Goal: Transaction & Acquisition: Book appointment/travel/reservation

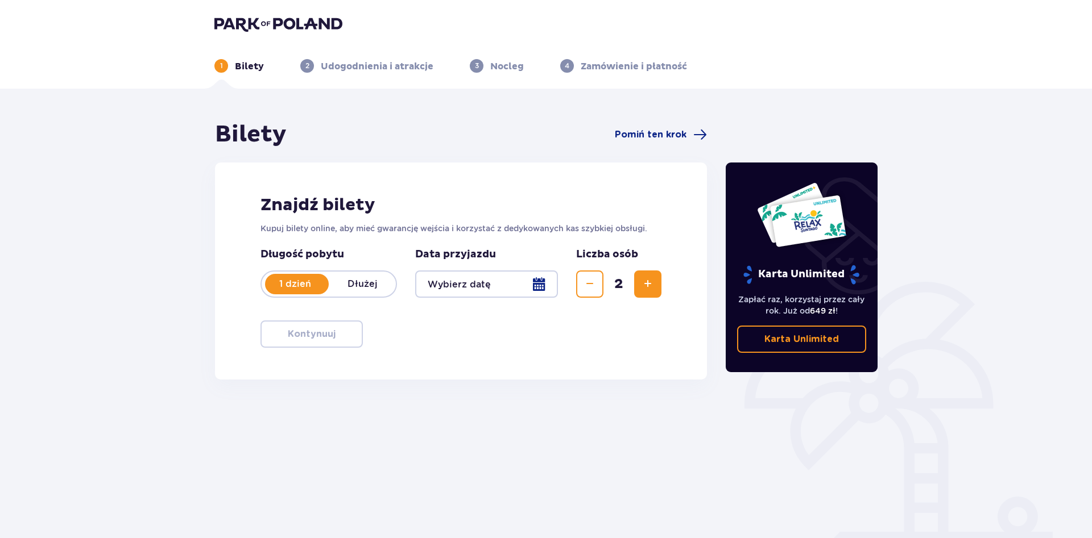
click at [542, 287] on div at bounding box center [486, 284] width 143 height 27
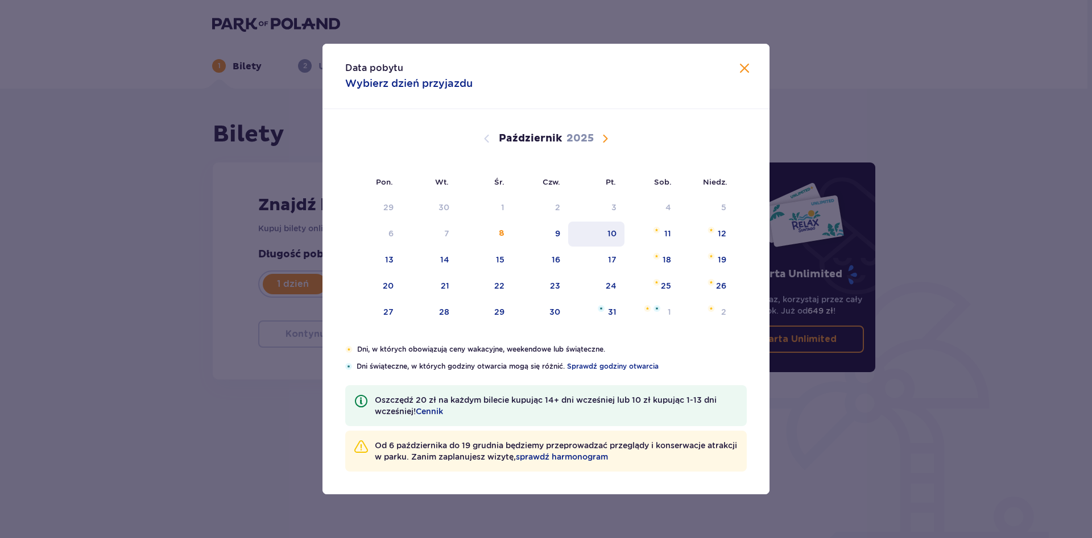
click at [613, 240] on div "10" at bounding box center [596, 234] width 56 height 25
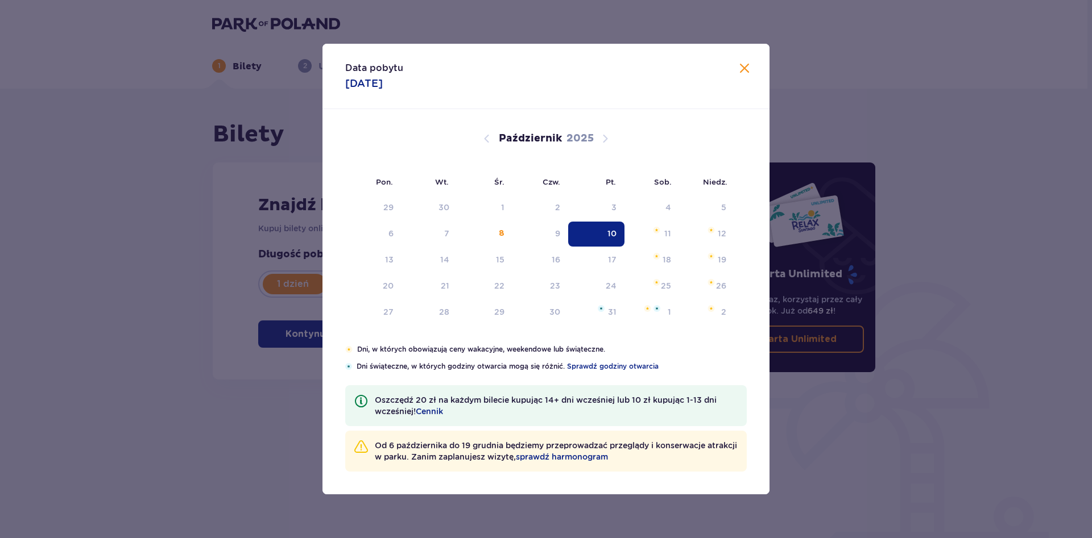
type input "[DATE]"
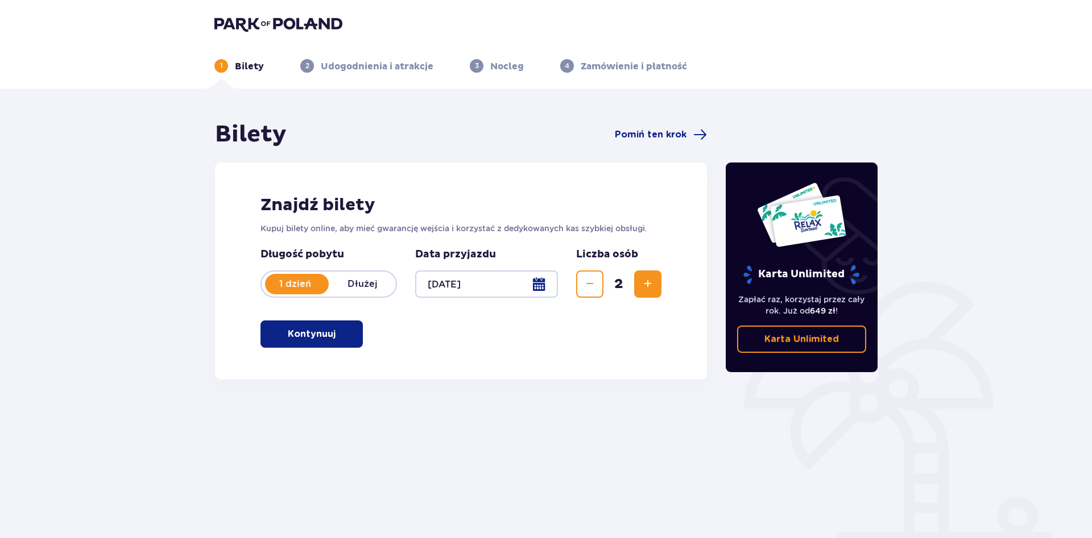
click at [357, 330] on button "Kontynuuj" at bounding box center [311, 334] width 102 height 27
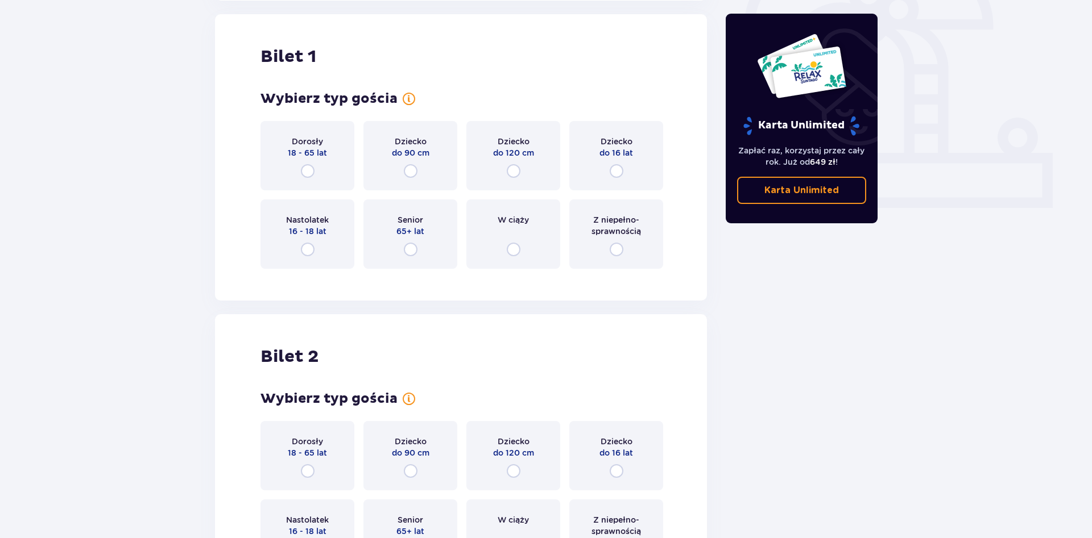
scroll to position [380, 0]
click at [300, 173] on div "Dorosły 18 - 65 lat" at bounding box center [307, 155] width 94 height 69
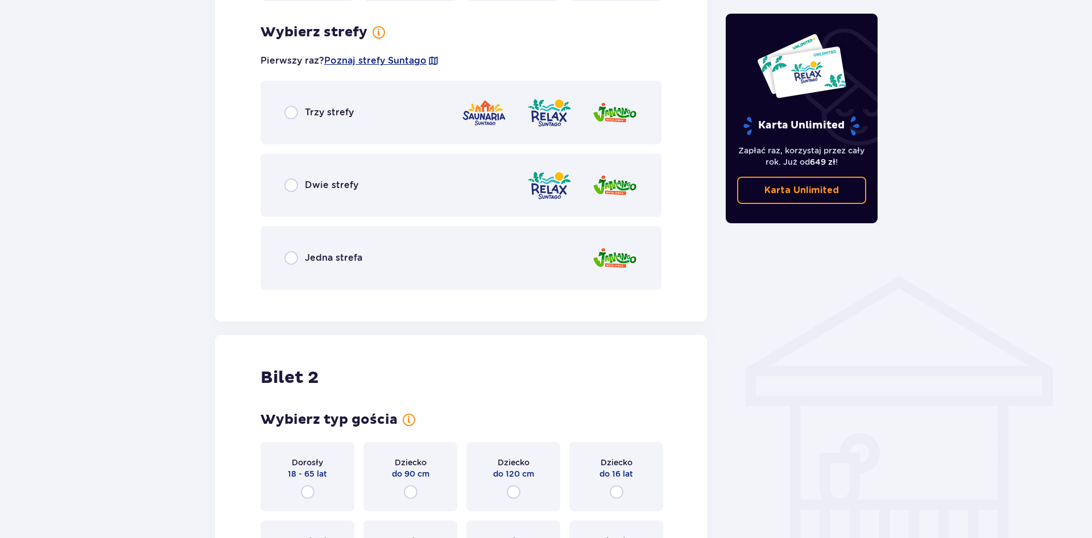
scroll to position [657, 0]
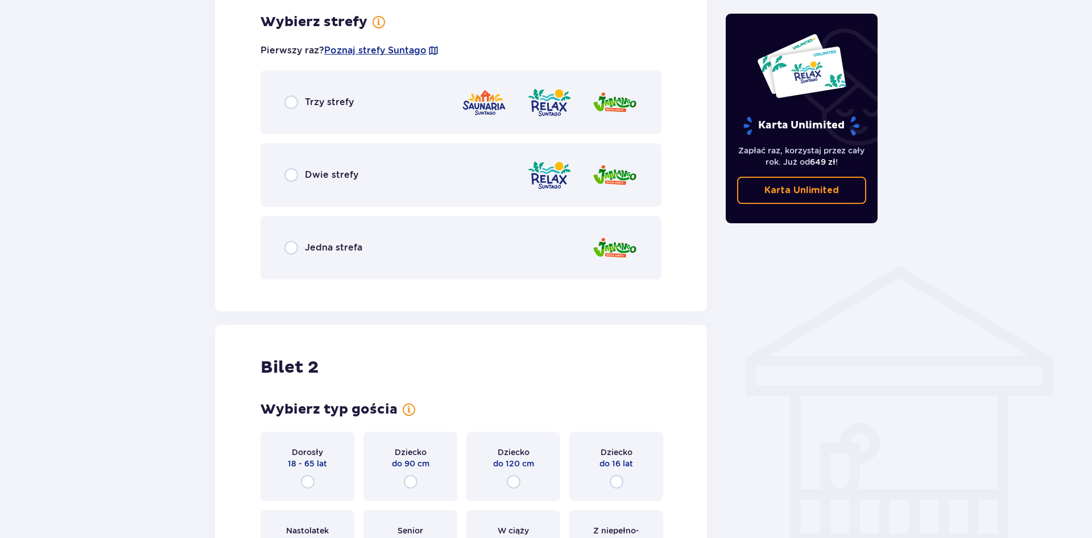
click at [291, 179] on input "radio" at bounding box center [291, 175] width 14 height 14
radio input "true"
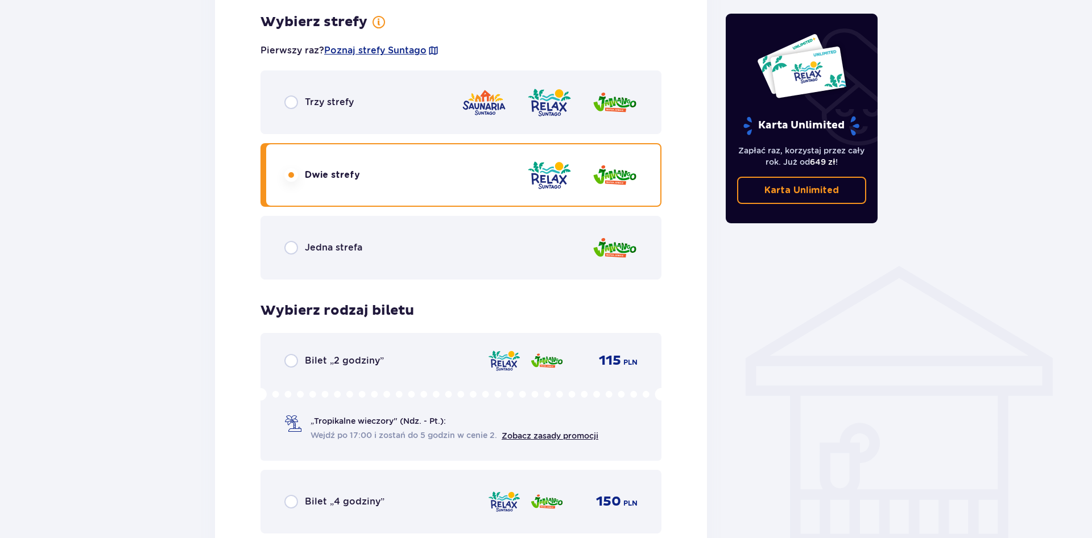
scroll to position [656, 0]
click at [288, 246] on input "radio" at bounding box center [291, 249] width 14 height 14
radio input "true"
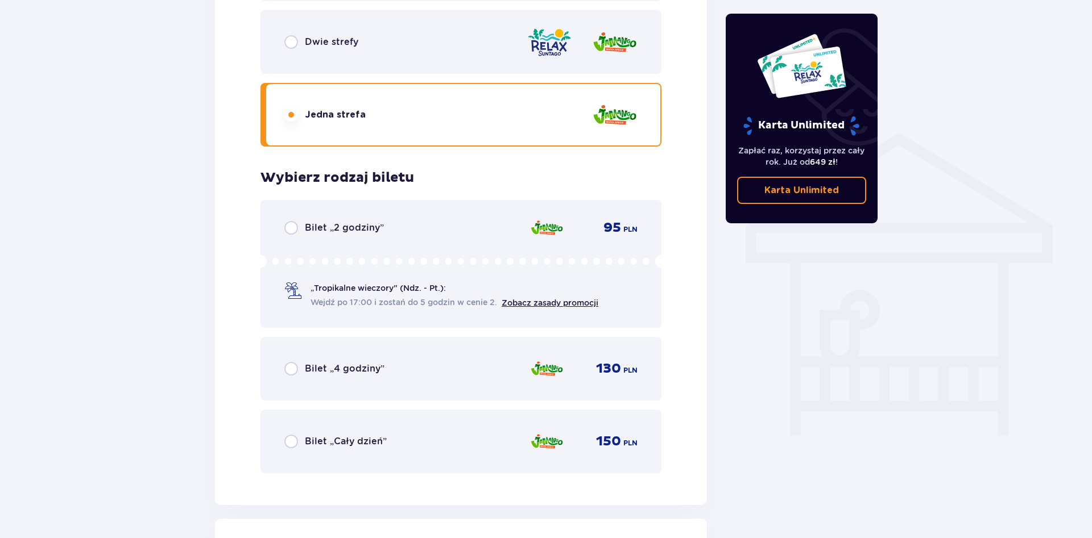
scroll to position [714, 0]
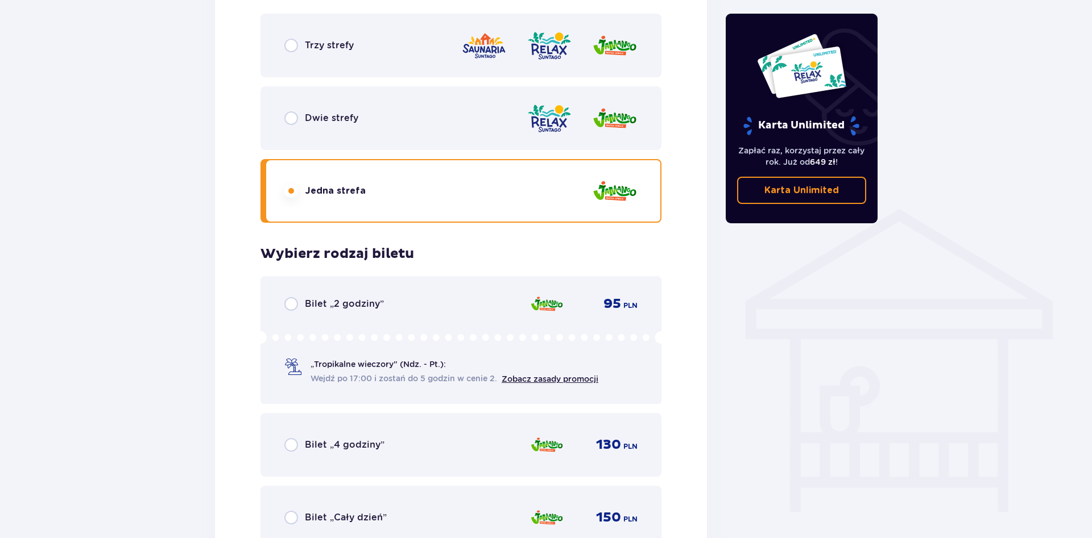
click at [291, 49] on input "radio" at bounding box center [291, 46] width 14 height 14
radio input "true"
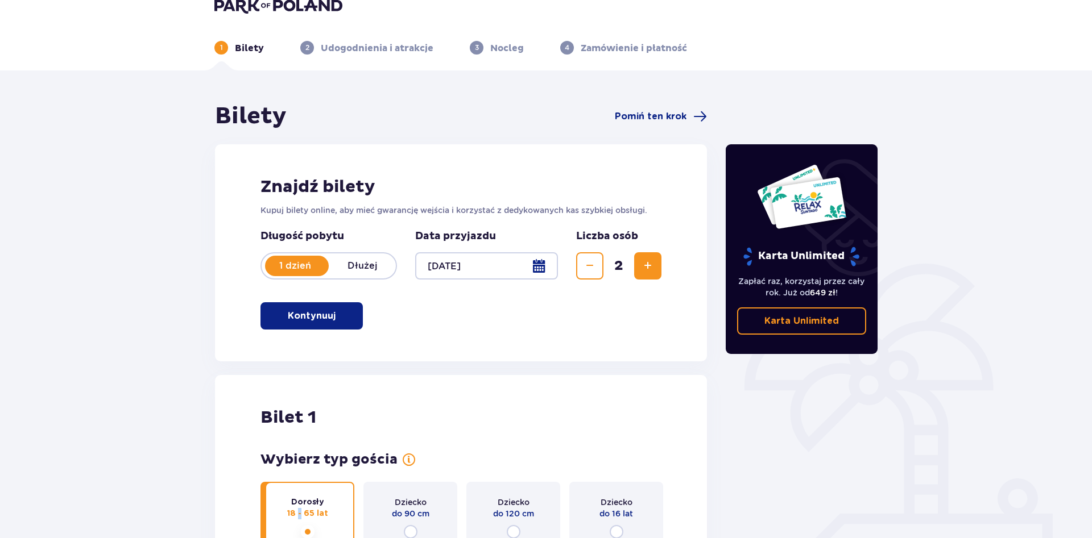
scroll to position [0, 0]
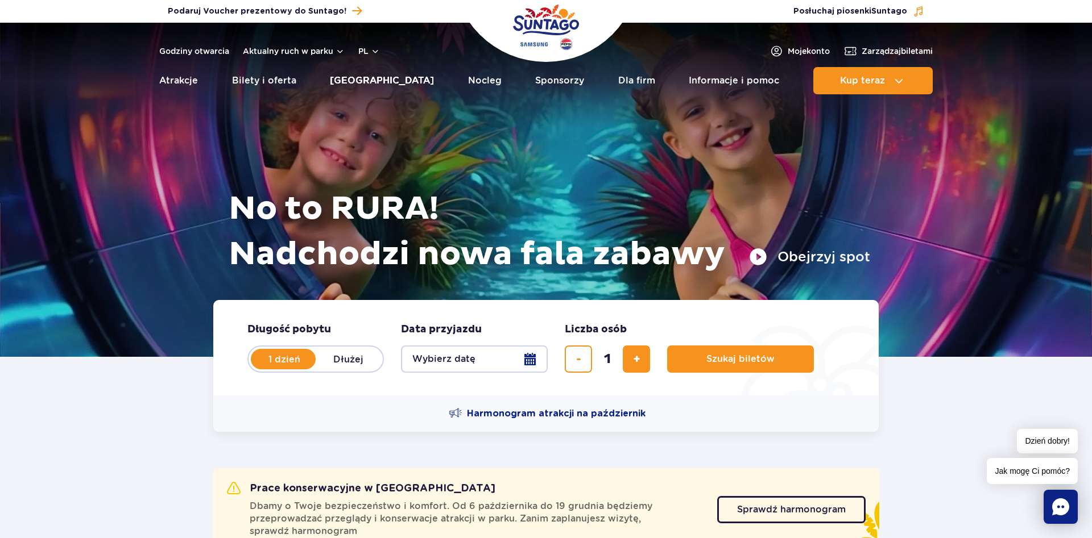
click at [384, 84] on link "[GEOGRAPHIC_DATA]" at bounding box center [382, 80] width 104 height 27
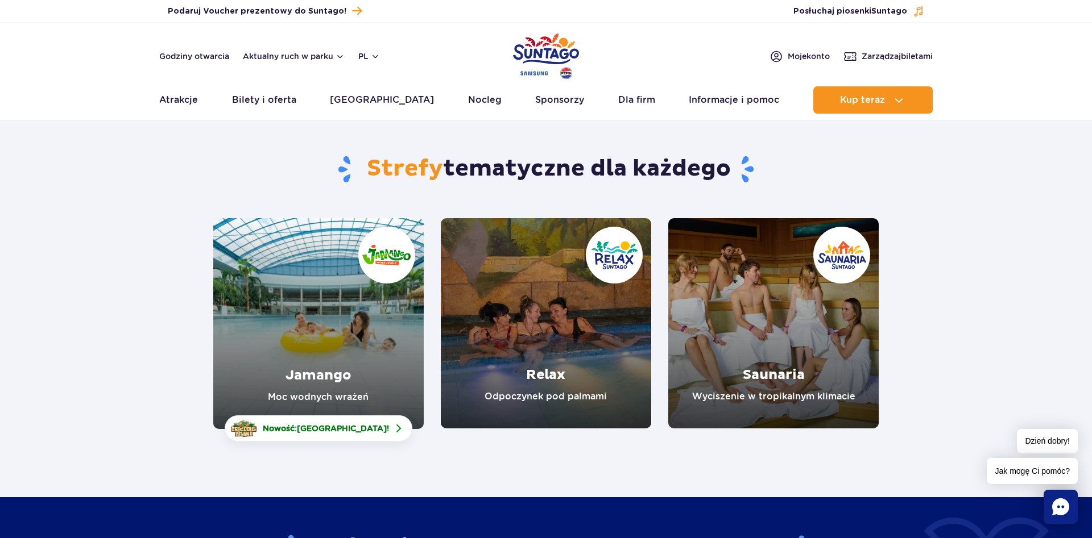
click at [570, 381] on link "Relax" at bounding box center [546, 323] width 210 height 210
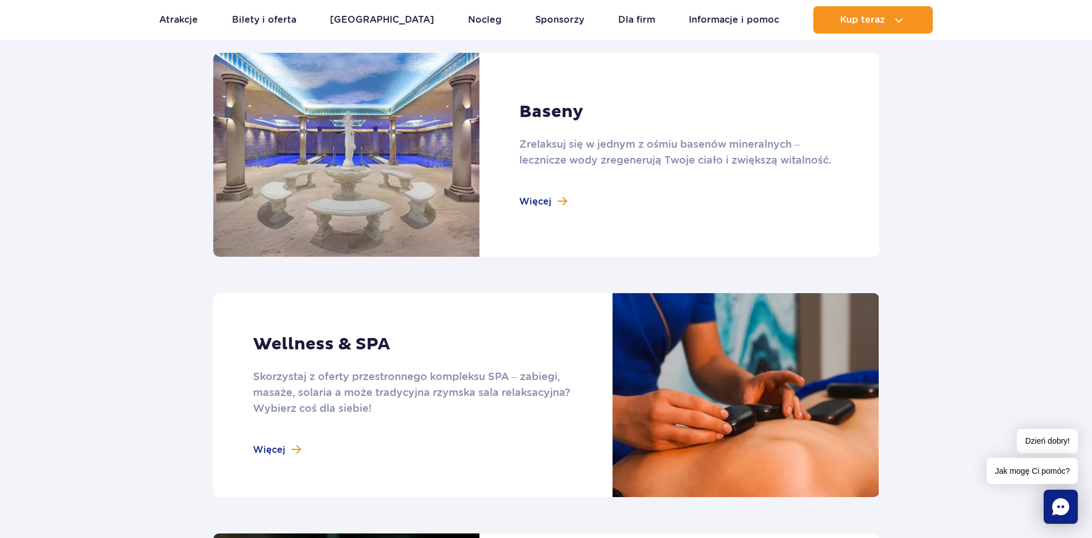
scroll to position [696, 0]
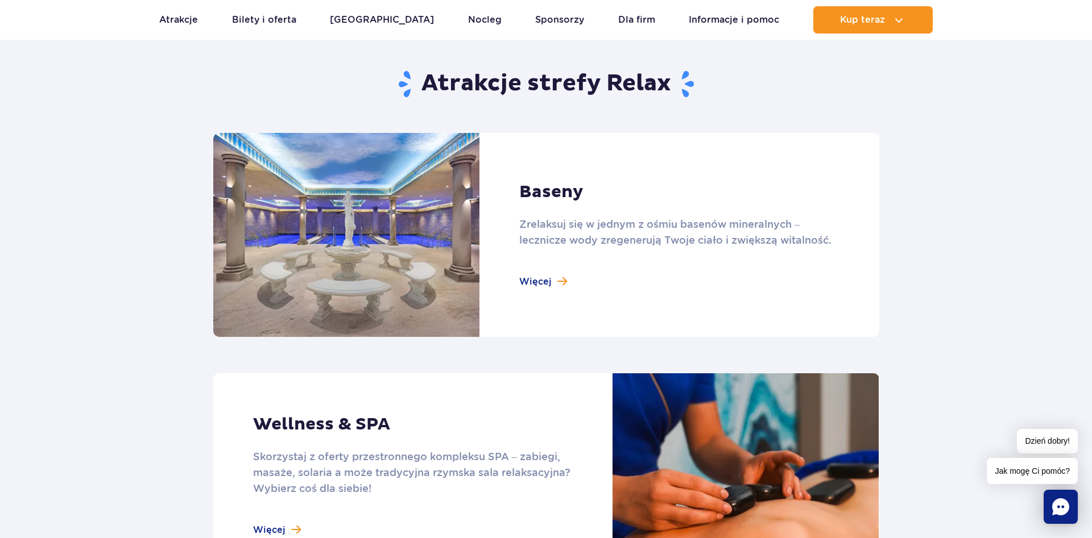
click at [535, 270] on link at bounding box center [546, 235] width 666 height 204
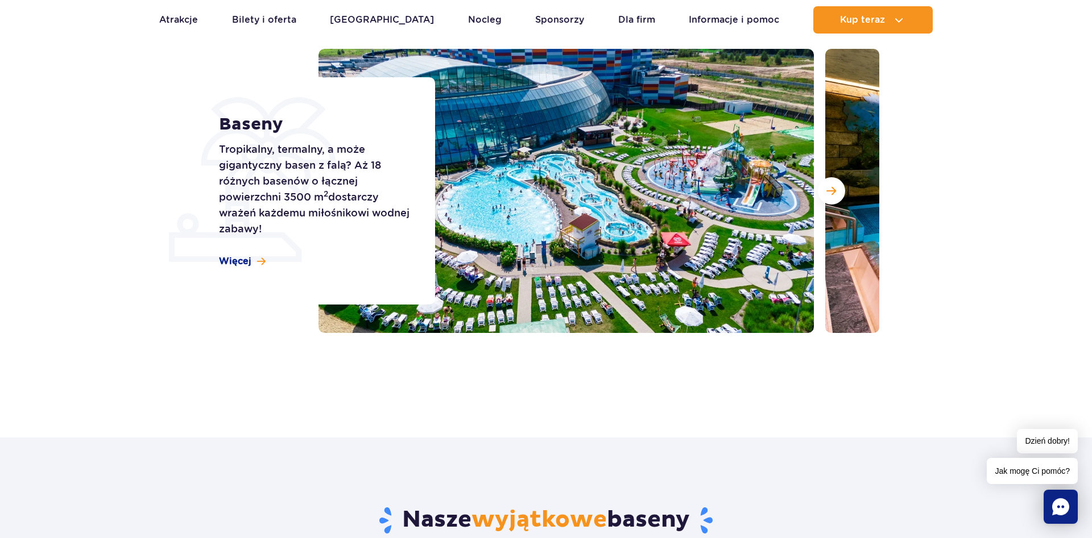
scroll to position [116, 0]
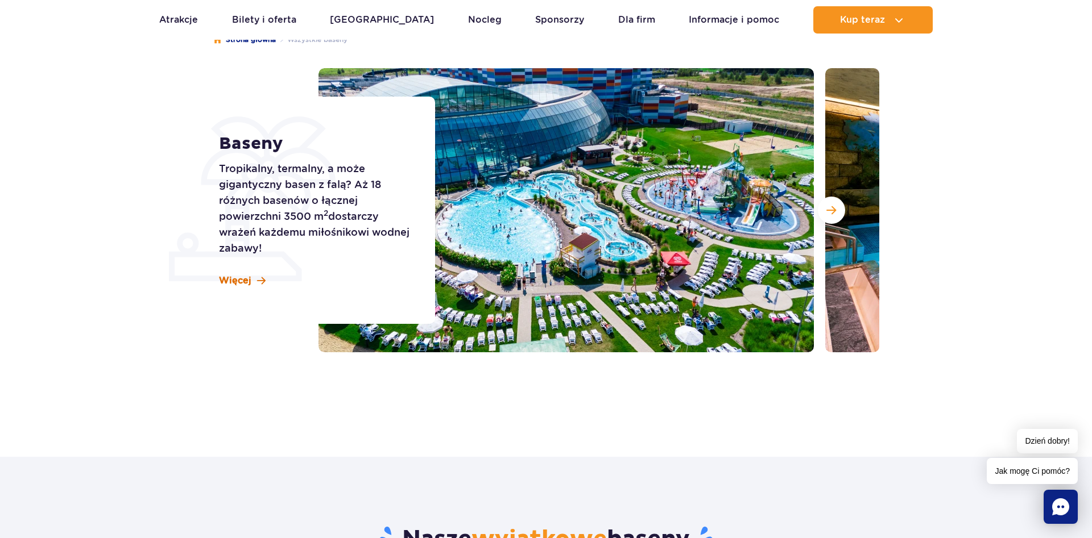
click at [246, 277] on span "Więcej" at bounding box center [235, 281] width 32 height 13
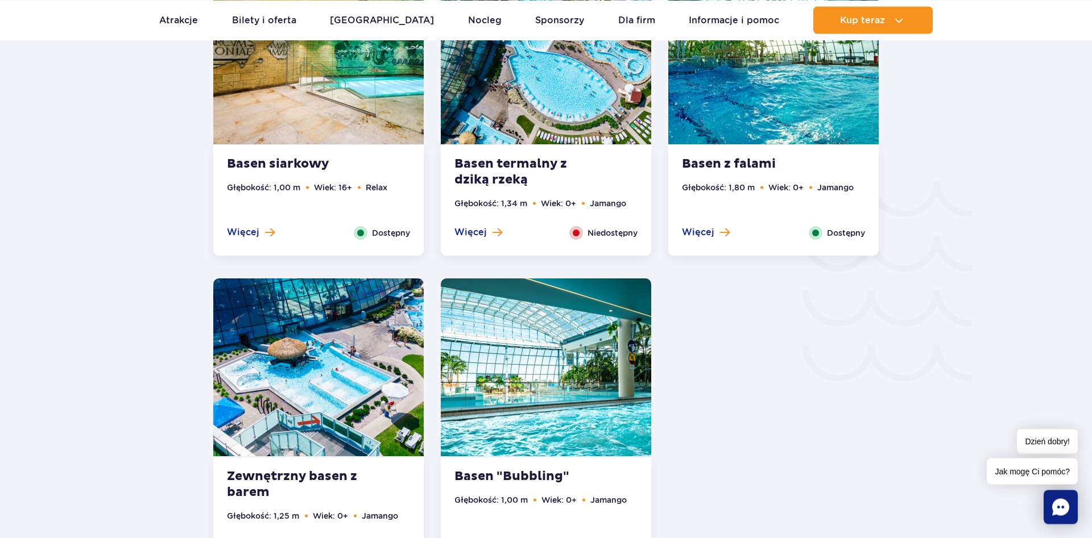
scroll to position [1849, 0]
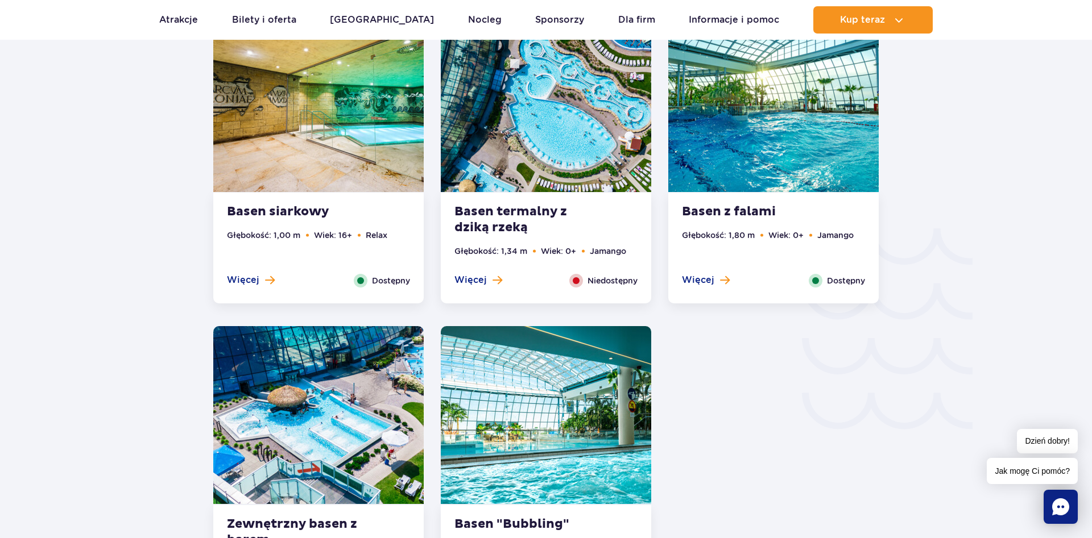
click at [546, 280] on div "Więcej Zamknij Niedostępny" at bounding box center [546, 281] width 200 height 14
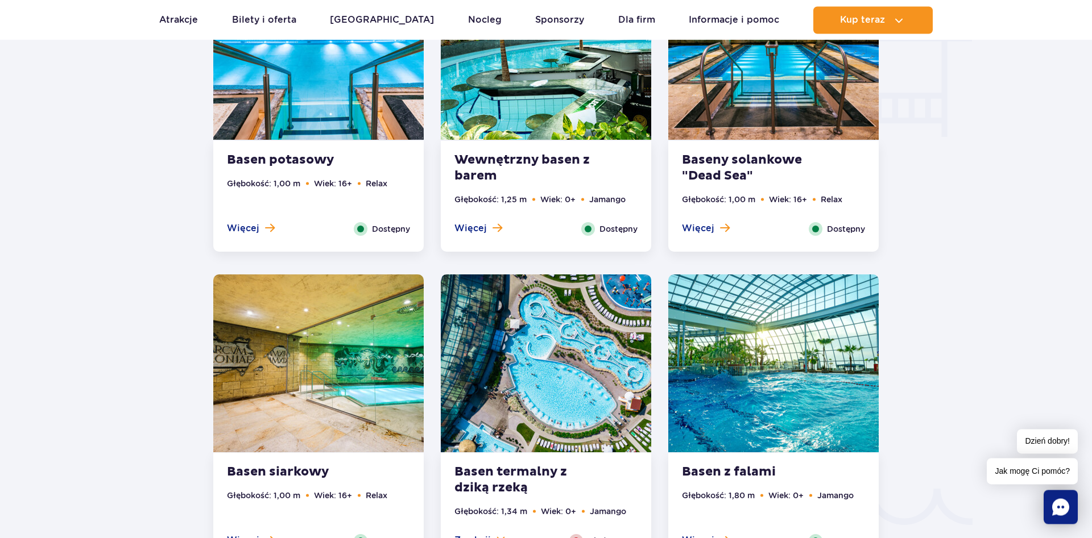
scroll to position [1704, 0]
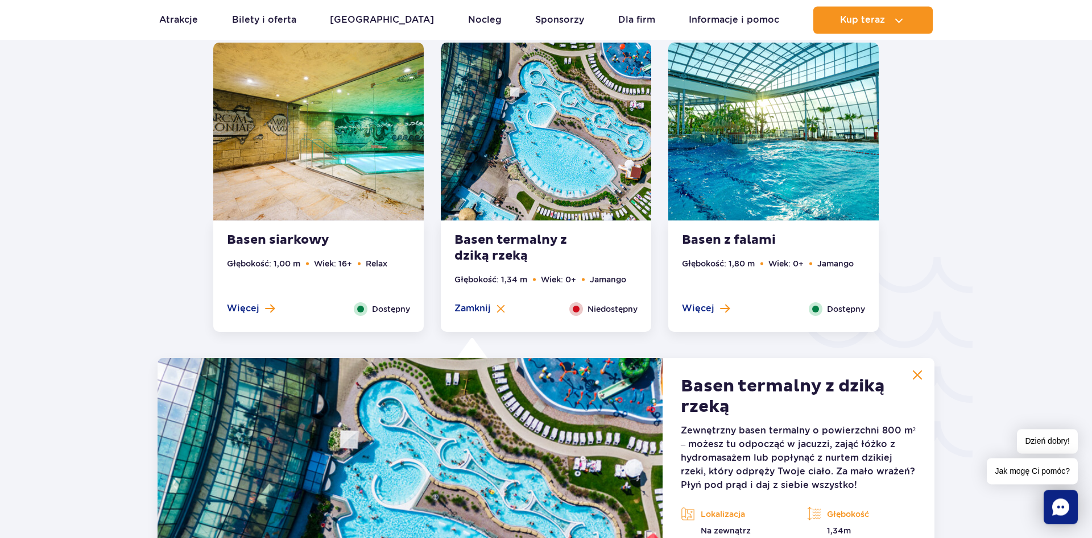
click at [789, 260] on li "Wiek: 0+" at bounding box center [785, 264] width 35 height 13
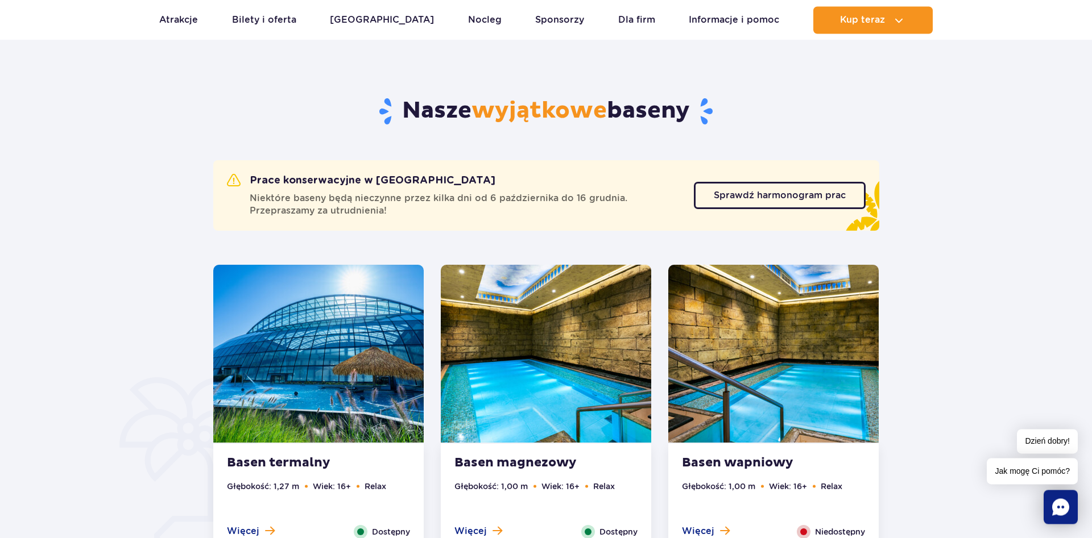
click at [587, 355] on img at bounding box center [546, 354] width 210 height 178
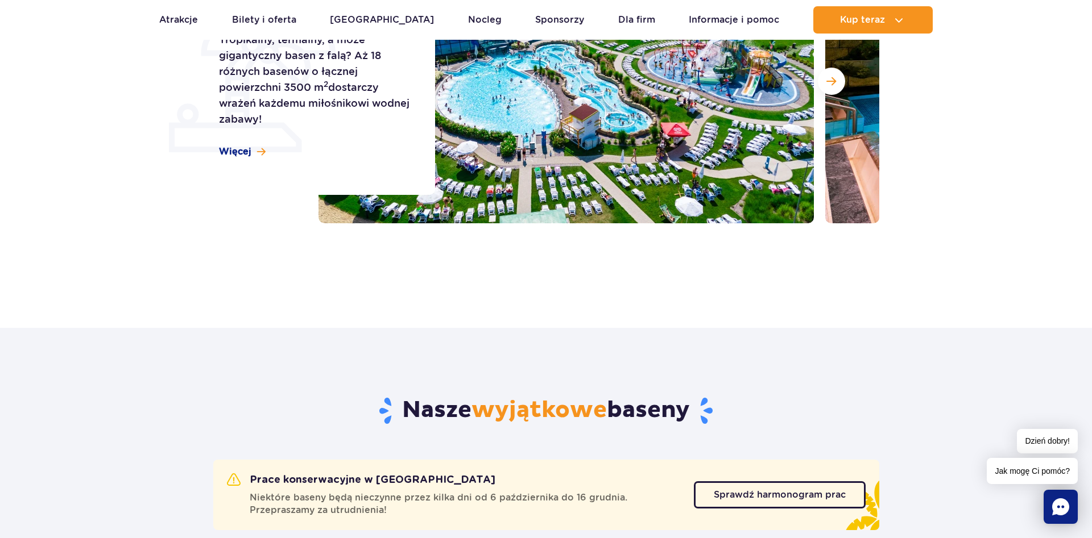
scroll to position [0, 0]
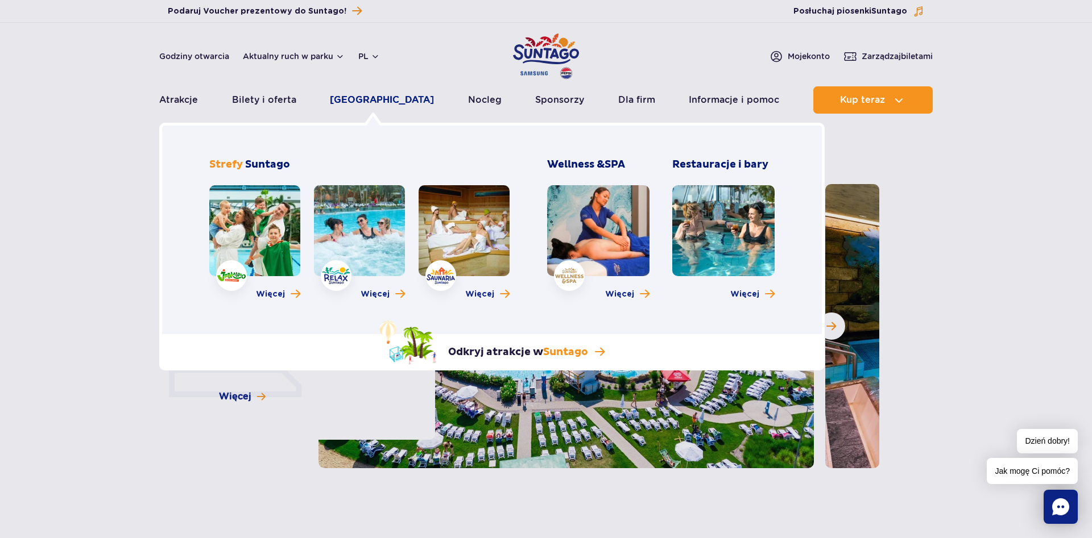
click at [368, 98] on link "[GEOGRAPHIC_DATA]" at bounding box center [382, 99] width 104 height 27
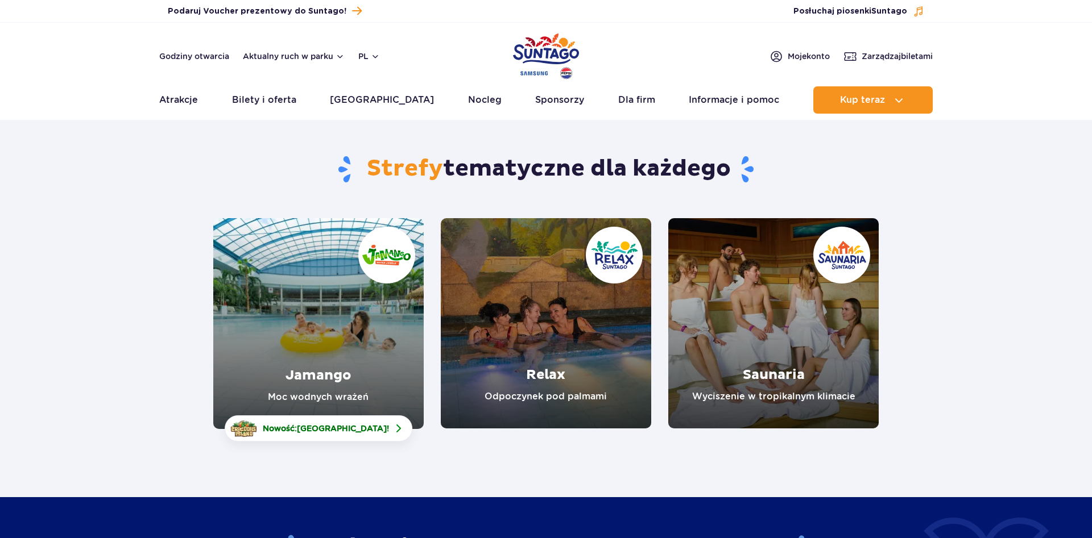
click at [788, 372] on link "Saunaria" at bounding box center [773, 323] width 210 height 210
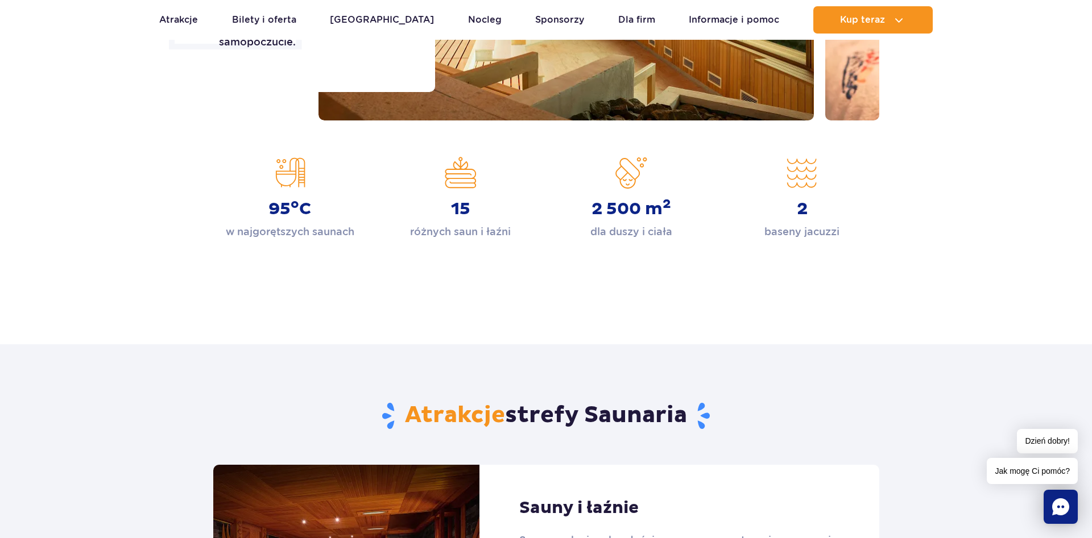
scroll to position [580, 0]
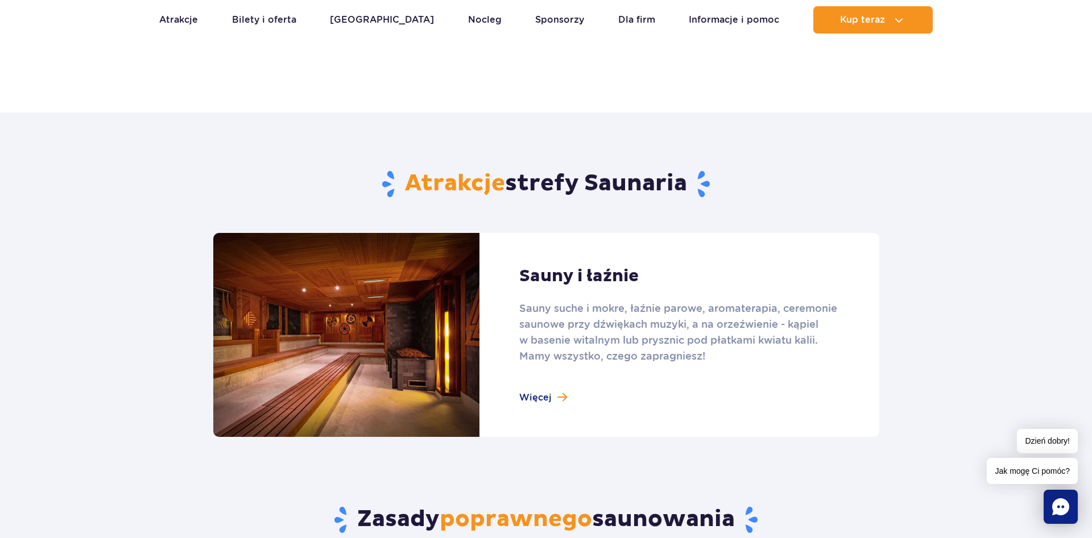
click at [542, 397] on link at bounding box center [546, 335] width 666 height 204
